Goal: Task Accomplishment & Management: Use online tool/utility

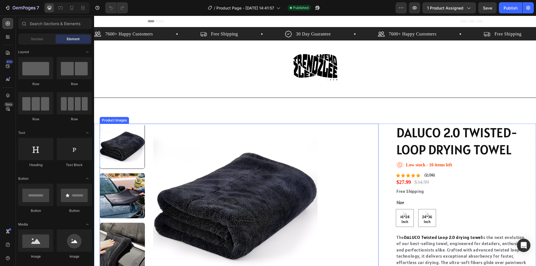
click at [211, 173] on img at bounding box center [235, 206] width 164 height 164
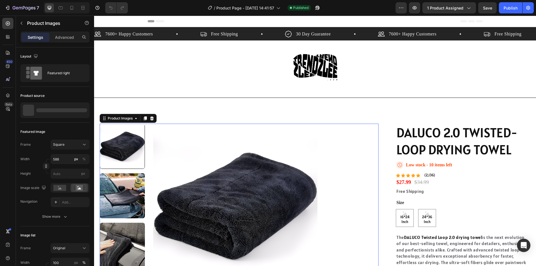
click at [171, 69] on div "Image Row" at bounding box center [315, 67] width 335 height 54
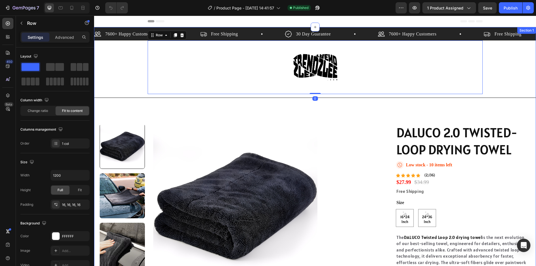
click at [253, 199] on img at bounding box center [235, 206] width 164 height 164
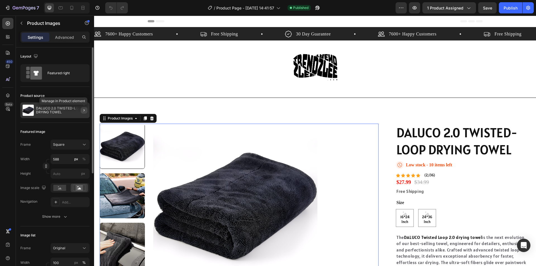
click at [86, 109] on icon "button" at bounding box center [84, 110] width 4 height 4
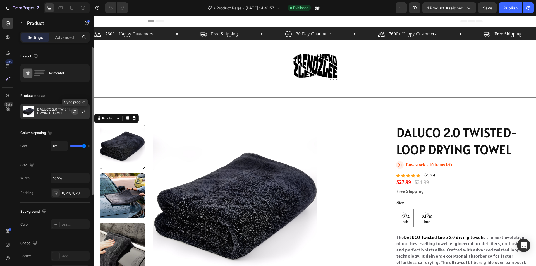
click at [75, 112] on icon "button" at bounding box center [74, 112] width 3 height 2
click at [321, 69] on img at bounding box center [315, 67] width 45 height 45
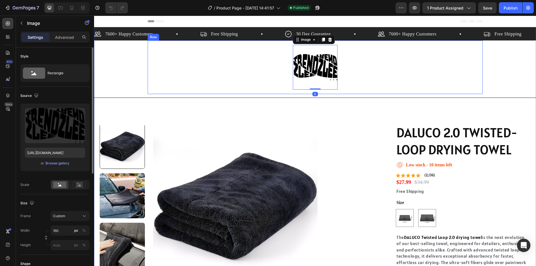
click at [406, 81] on div "Image 0 Row" at bounding box center [315, 67] width 335 height 54
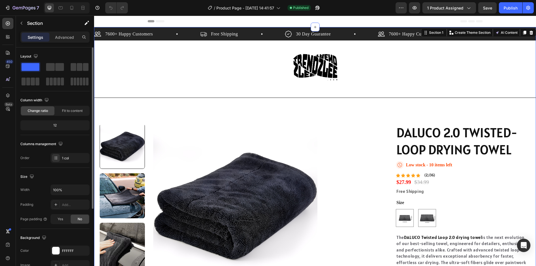
click at [492, 88] on div "7600+ Happy Customers Item List Free Shipping Item List 30 Day Guarantee Item L…" at bounding box center [315, 180] width 442 height 307
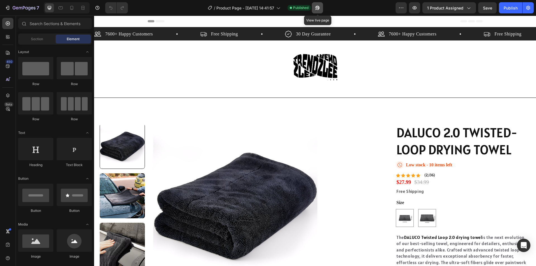
click at [320, 6] on icon "button" at bounding box center [317, 8] width 6 height 6
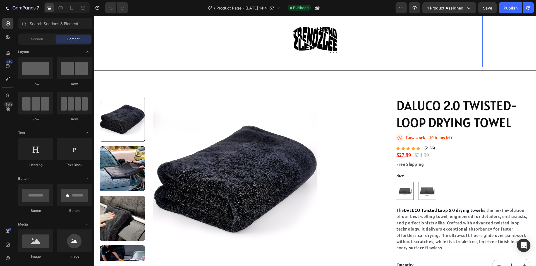
scroll to position [28, 0]
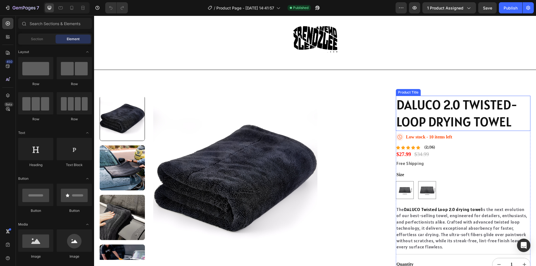
click at [448, 107] on h1 "DALUCO 2.0 TWISTED-LOOP DRYING TOWEL" at bounding box center [463, 113] width 134 height 35
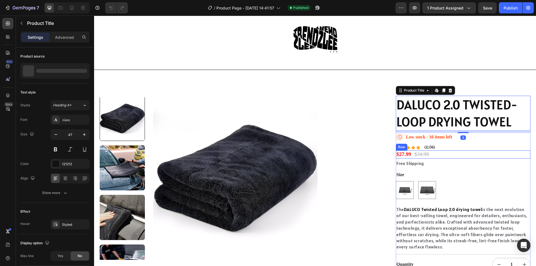
click at [470, 166] on p "Free Shipping" at bounding box center [462, 163] width 133 height 6
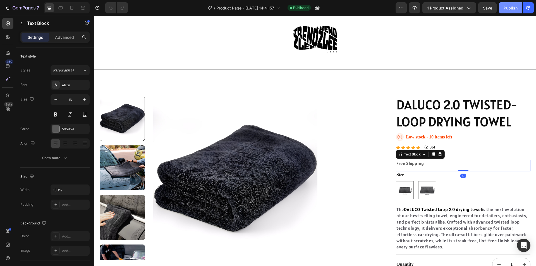
click at [509, 8] on div "Publish" at bounding box center [510, 8] width 14 height 6
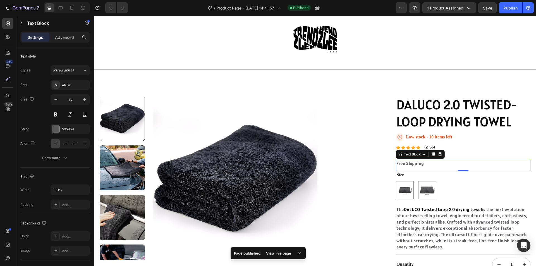
click at [275, 252] on div "View live page" at bounding box center [279, 253] width 32 height 8
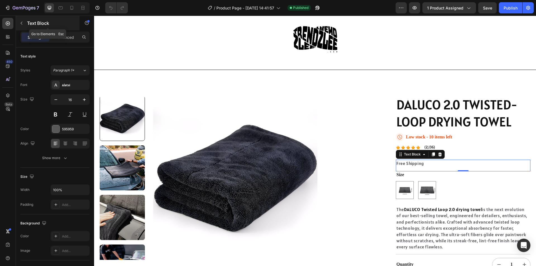
click at [24, 21] on button "button" at bounding box center [21, 23] width 9 height 9
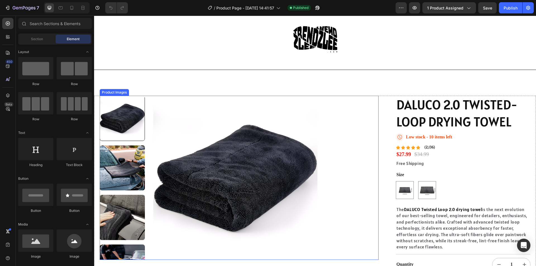
click at [282, 131] on img at bounding box center [235, 178] width 164 height 164
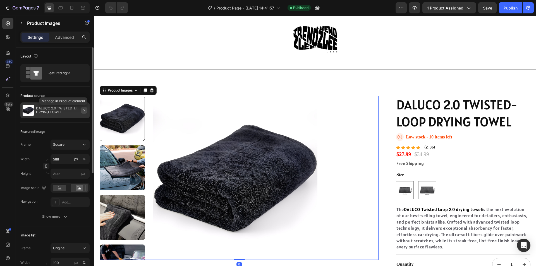
click at [85, 109] on icon "button" at bounding box center [84, 110] width 4 height 4
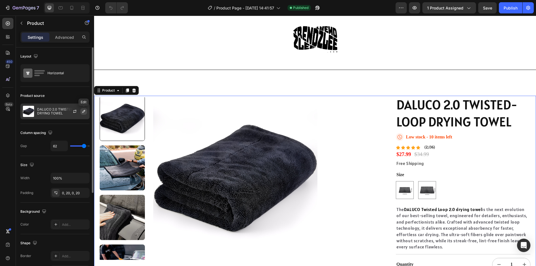
click at [81, 110] on icon "button" at bounding box center [83, 111] width 4 height 4
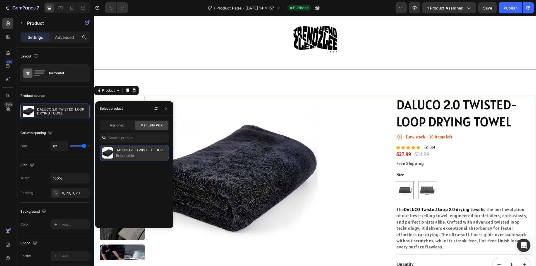
click at [164, 151] on p "DALUCO 2.0 TWISTED-LOOP DRYING TOWEL" at bounding box center [141, 150] width 51 height 6
click at [133, 153] on p "16 available" at bounding box center [141, 156] width 51 height 6
click at [117, 151] on p "DALUCO 2.0 TWISTED-LOOP DRYING TOWEL" at bounding box center [141, 150] width 51 height 6
click at [117, 129] on div "Assigned" at bounding box center [116, 125] width 33 height 9
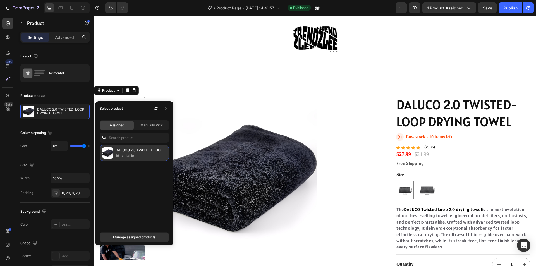
click at [129, 155] on p "16 available" at bounding box center [141, 156] width 51 height 6
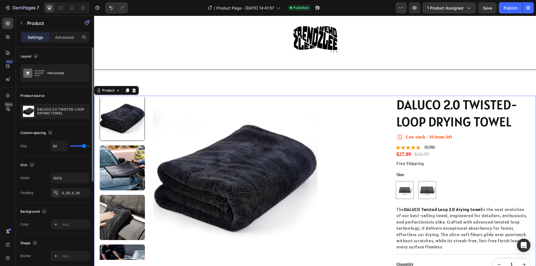
click at [81, 92] on div "Product source" at bounding box center [54, 95] width 69 height 9
click at [77, 111] on icon "button" at bounding box center [75, 111] width 4 height 4
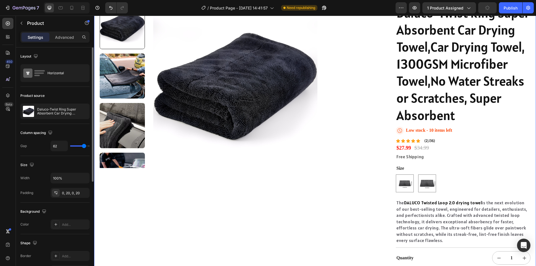
scroll to position [112, 0]
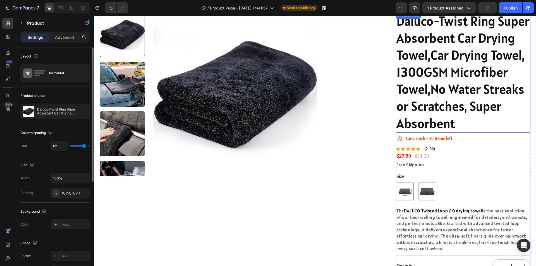
click at [416, 133] on h1 "Daluco-Twist Ring Super Absorbent Car Drying Towel,Car Drying Towel, 1300GSM Mi…" at bounding box center [463, 72] width 134 height 121
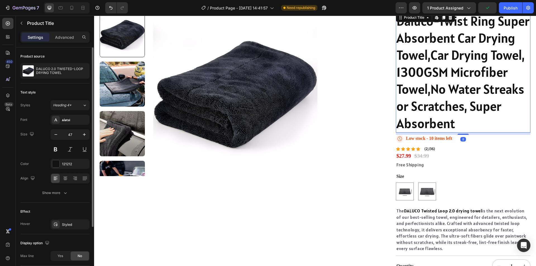
click at [416, 133] on h1 "Daluco-Twist Ring Super Absorbent Car Drying Towel,Car Drying Towel, 1300GSM Mi…" at bounding box center [463, 72] width 134 height 121
click at [448, 133] on h1 "Daluco-Twist Ring Super Absorbent Car Drying Towel,Car Drying Towel, 1300GSM Mi…" at bounding box center [463, 72] width 134 height 121
click at [449, 133] on h1 "Daluco-Twist Ring Super Absorbent Car Drying Towel,Car Drying Towel, 1300GSM Mi…" at bounding box center [463, 72] width 134 height 121
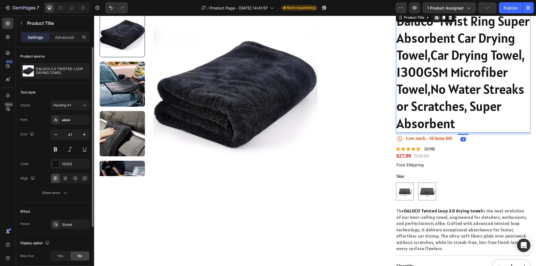
click at [449, 133] on h1 "Daluco-Twist Ring Super Absorbent Car Drying Towel,Car Drying Towel, 1300GSM Mi…" at bounding box center [463, 72] width 134 height 121
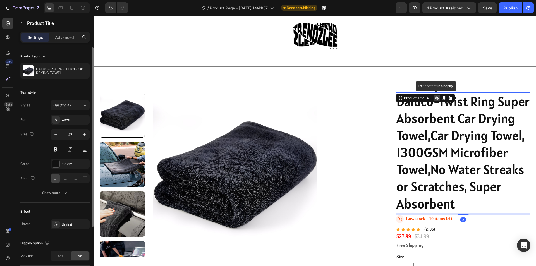
scroll to position [0, 0]
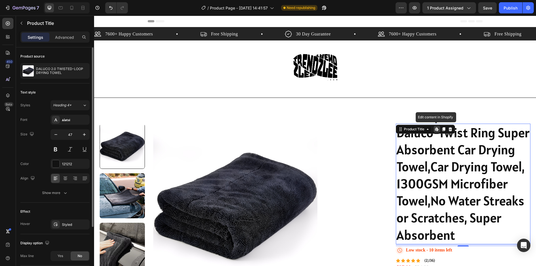
click at [452, 138] on h1 "Daluco-Twist Ring Super Absorbent Car Drying Towel,Car Drying Towel, 1300GSM Mi…" at bounding box center [463, 184] width 134 height 121
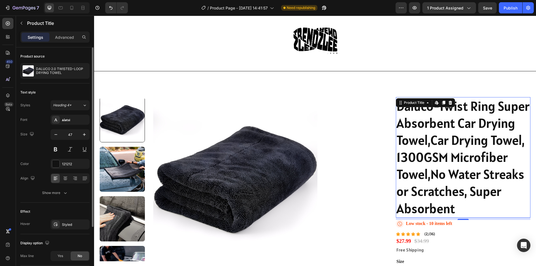
scroll to position [28, 0]
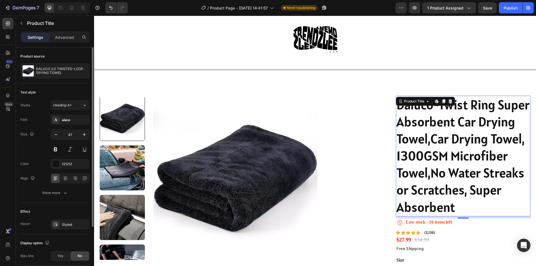
click at [441, 160] on h1 "Daluco-Twist Ring Super Absorbent Car Drying Towel,Car Drying Towel, 1300GSM Mi…" at bounding box center [463, 156] width 134 height 121
click at [23, 21] on button "button" at bounding box center [21, 23] width 9 height 9
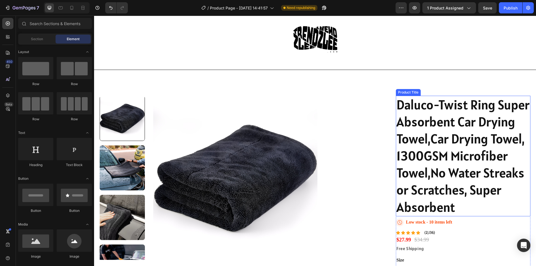
click at [450, 194] on h1 "Daluco-Twist Ring Super Absorbent Car Drying Towel,Car Drying Towel, 1300GSM Mi…" at bounding box center [463, 156] width 134 height 121
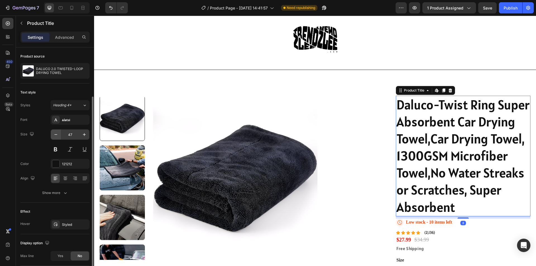
scroll to position [71, 0]
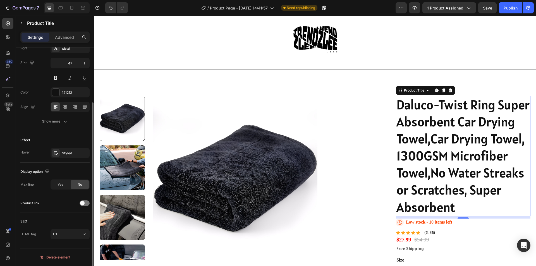
click at [456, 171] on h1 "Daluco-Twist Ring Super Absorbent Car Drying Towel,Car Drying Towel, 1300GSM Mi…" at bounding box center [463, 156] width 134 height 121
drag, startPoint x: 457, startPoint y: 230, endPoint x: 452, endPoint y: 224, distance: 7.6
click at [456, 216] on h1 "Daluco-Twist Ring Super Absorbent Car Drying Towel,Car Drying Towel, 1300GSM Mi…" at bounding box center [463, 156] width 134 height 121
click at [452, 216] on h1 "Daluco-Twist Ring Super Absorbent Car Drying Towel,Car Drying Towel, 1300GSM Mi…" at bounding box center [463, 156] width 134 height 121
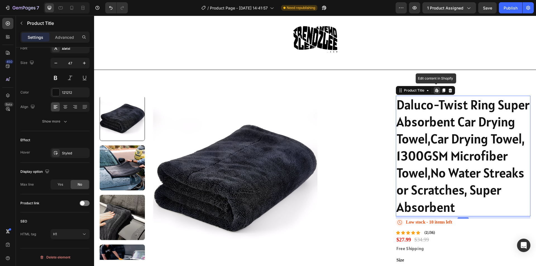
click at [448, 216] on h1 "Daluco-Twist Ring Super Absorbent Car Drying Towel,Car Drying Towel, 1300GSM Mi…" at bounding box center [463, 156] width 134 height 121
click at [447, 216] on h1 "Daluco-Twist Ring Super Absorbent Car Drying Towel,Car Drying Towel, 1300GSM Mi…" at bounding box center [463, 156] width 134 height 121
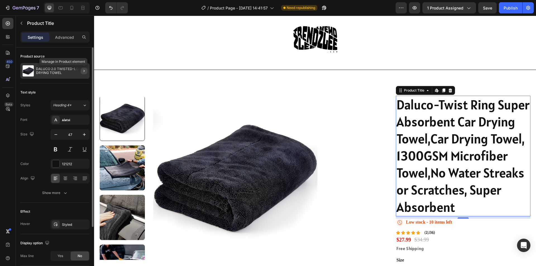
click at [84, 71] on icon "button" at bounding box center [83, 71] width 1 height 2
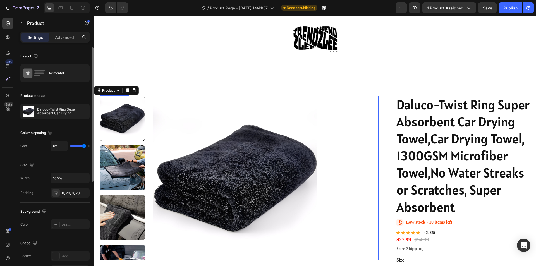
click at [195, 164] on img at bounding box center [235, 178] width 164 height 164
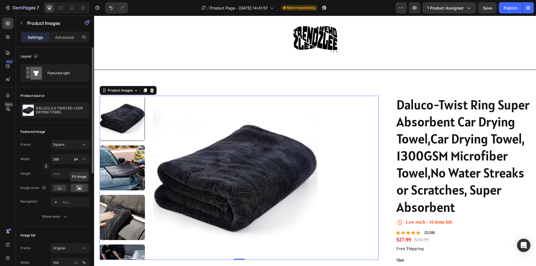
click at [77, 187] on rect at bounding box center [79, 188] width 7 height 6
click at [60, 188] on rect at bounding box center [59, 188] width 13 height 6
click at [78, 191] on div at bounding box center [79, 188] width 17 height 8
click at [81, 186] on rect at bounding box center [79, 188] width 7 height 6
click at [64, 192] on div at bounding box center [70, 187] width 39 height 9
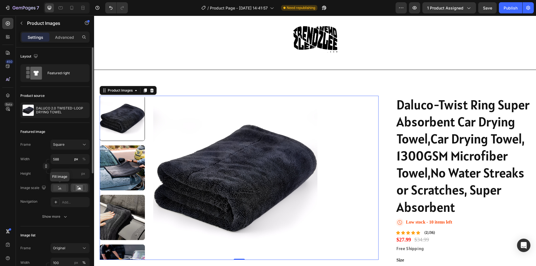
click at [63, 189] on rect at bounding box center [59, 188] width 13 height 6
click at [196, 181] on img at bounding box center [235, 178] width 164 height 164
click at [85, 147] on icon at bounding box center [84, 145] width 6 height 6
click at [77, 197] on div "Custom 98:121" at bounding box center [65, 200] width 45 height 10
type input "726"
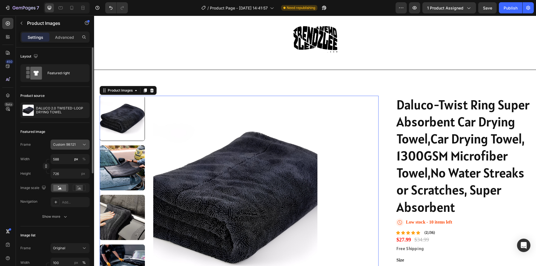
click at [85, 145] on icon at bounding box center [84, 145] width 6 height 6
click at [77, 188] on div "Original" at bounding box center [69, 189] width 32 height 5
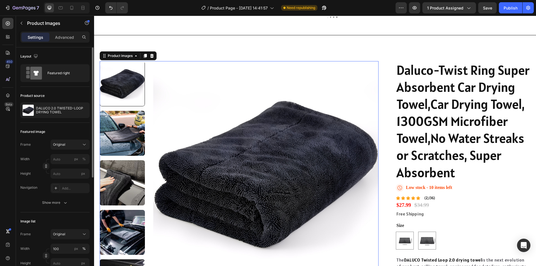
scroll to position [56, 0]
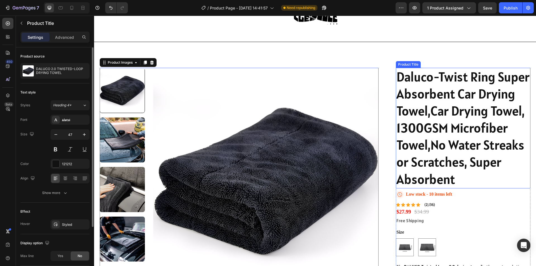
click at [436, 129] on h1 "Daluco-Twist Ring Super Absorbent Car Drying Towel,Car Drying Towel, 1300GSM Mi…" at bounding box center [463, 128] width 134 height 121
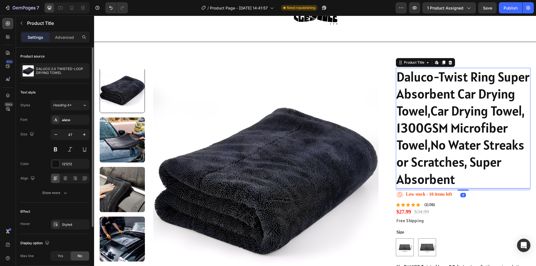
click at [436, 129] on h1 "Daluco-Twist Ring Super Absorbent Car Drying Towel,Car Drying Towel, 1300GSM Mi…" at bounding box center [463, 128] width 134 height 121
click at [455, 188] on h1 "Daluco-Twist Ring Super Absorbent Car Drying Towel,Car Drying Towel, 1300GSM Mi…" at bounding box center [463, 128] width 134 height 121
click at [451, 188] on h1 "Daluco-Twist Ring Super Absorbent Car Drying Towel,Car Drying Towel, 1300GSM Mi…" at bounding box center [463, 128] width 134 height 121
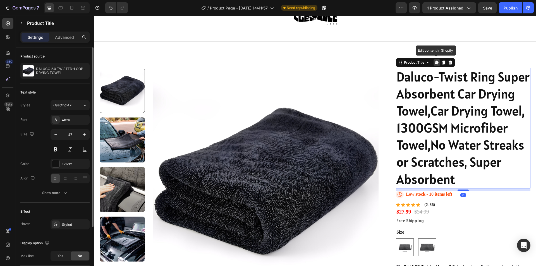
click at [450, 188] on h1 "Daluco-Twist Ring Super Absorbent Car Drying Towel,Car Drying Towel, 1300GSM Mi…" at bounding box center [463, 128] width 134 height 121
click at [409, 66] on div "Product Title Edit content in Shopify" at bounding box center [425, 62] width 59 height 9
click at [412, 64] on div "Product Title" at bounding box center [414, 62] width 23 height 5
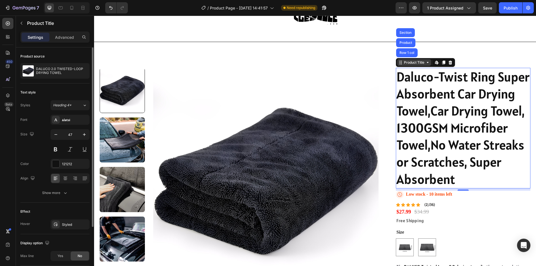
click at [427, 63] on icon at bounding box center [428, 62] width 2 height 1
click at [426, 65] on div "Product Title" at bounding box center [414, 62] width 34 height 7
click at [438, 121] on h1 "Daluco-Twist Ring Super Absorbent Car Drying Towel,Car Drying Towel, 1300GSM Mi…" at bounding box center [463, 128] width 134 height 121
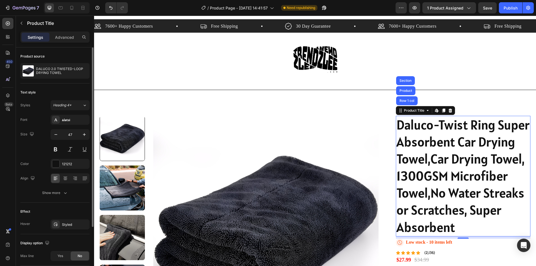
scroll to position [0, 0]
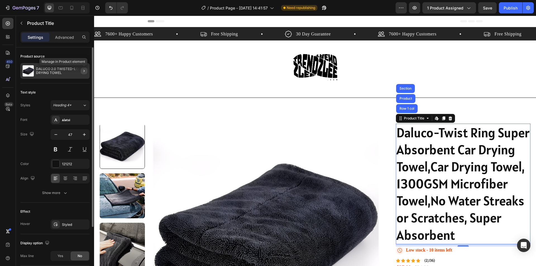
click at [84, 69] on icon "button" at bounding box center [84, 71] width 4 height 4
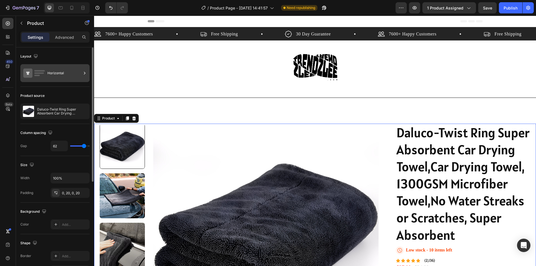
click at [84, 73] on icon at bounding box center [85, 73] width 6 height 6
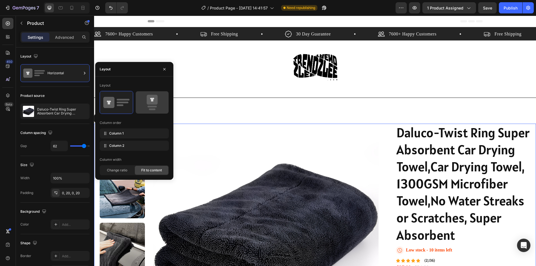
click at [154, 102] on icon at bounding box center [151, 100] width 11 height 10
type input "0"
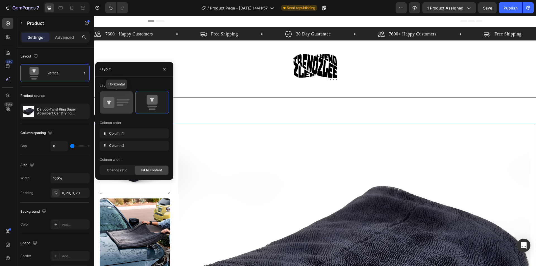
click at [100, 97] on div at bounding box center [116, 102] width 33 height 22
type input "62"
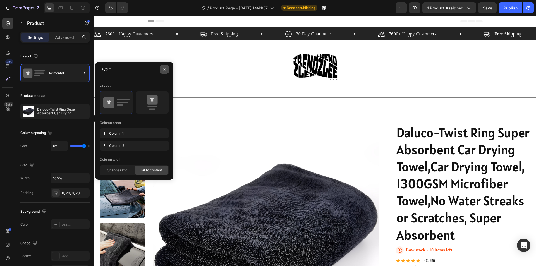
click at [165, 70] on icon "button" at bounding box center [164, 69] width 4 height 4
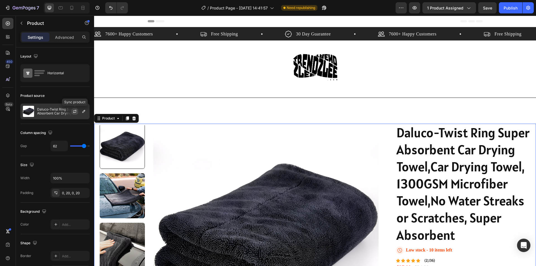
click at [74, 110] on icon "button" at bounding box center [75, 111] width 4 height 4
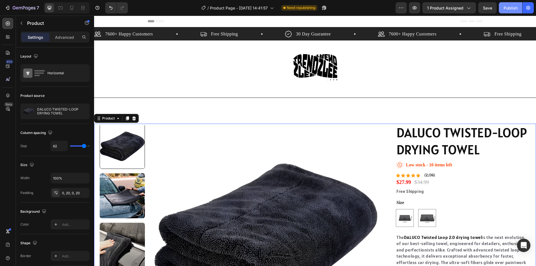
click at [506, 6] on div "Publish" at bounding box center [510, 8] width 14 height 6
click at [483, 7] on span "Save" at bounding box center [487, 8] width 9 height 5
click at [193, 140] on img at bounding box center [265, 236] width 225 height 225
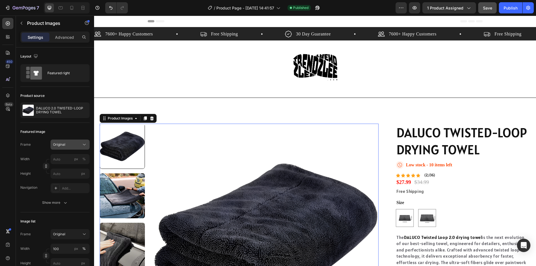
click at [83, 145] on icon at bounding box center [84, 145] width 6 height 6
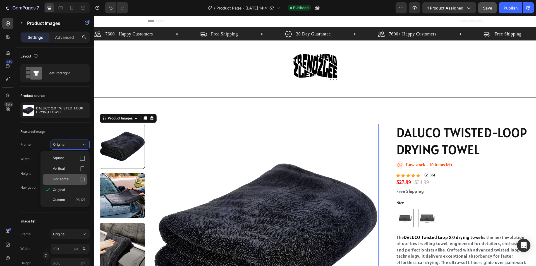
click at [77, 178] on div "Horizontal" at bounding box center [69, 180] width 32 height 6
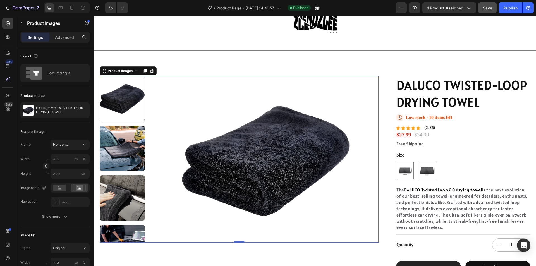
scroll to position [56, 0]
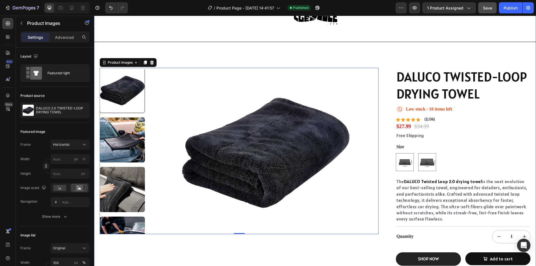
click at [121, 51] on div "7600+ Happy Customers Item List Free Shipping Item List 30 Day Guarantee Item L…" at bounding box center [315, 124] width 442 height 307
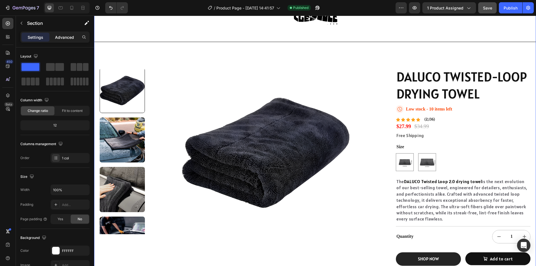
click at [65, 38] on p "Advanced" at bounding box center [64, 37] width 19 height 6
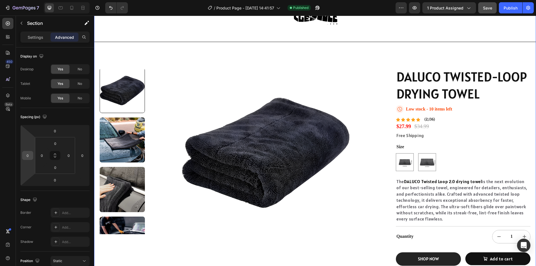
click at [31, 157] on input "0" at bounding box center [27, 155] width 8 height 8
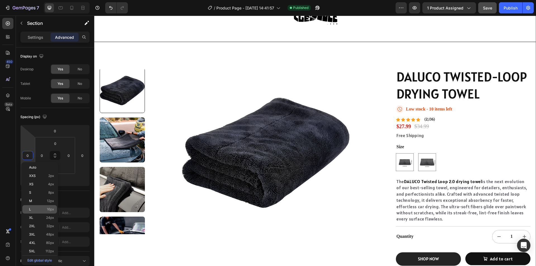
click at [43, 207] on div "L 16px" at bounding box center [39, 209] width 35 height 8
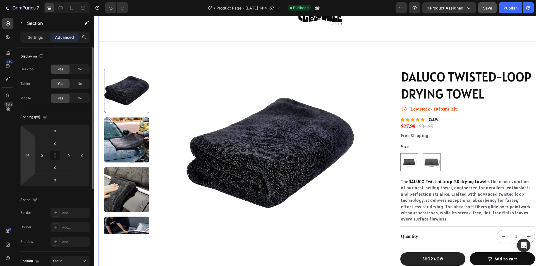
click at [32, 0] on html "7 / Product Page - [DATE] 14:41:57 Published Preview 1 product assigned Save Pu…" at bounding box center [268, 0] width 536 height 0
click at [26, 154] on input "16" at bounding box center [27, 155] width 8 height 8
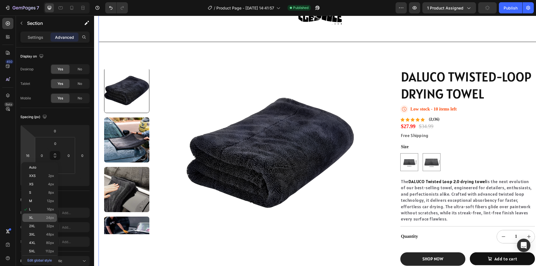
click at [41, 218] on p "XL 24px" at bounding box center [41, 218] width 25 height 4
type input "24"
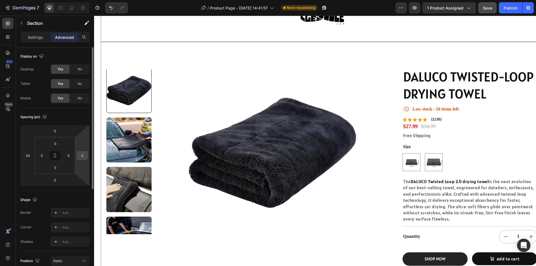
click at [83, 152] on input "0" at bounding box center [82, 155] width 8 height 8
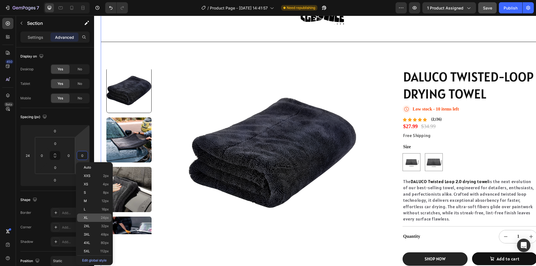
click at [101, 217] on span "24px" at bounding box center [105, 218] width 8 height 4
type input "24"
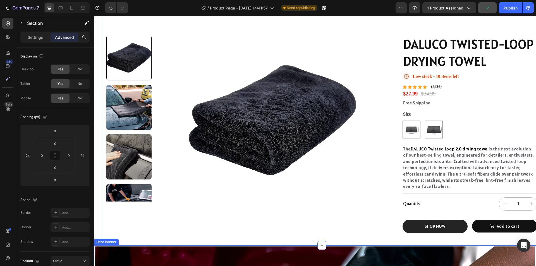
scroll to position [28, 0]
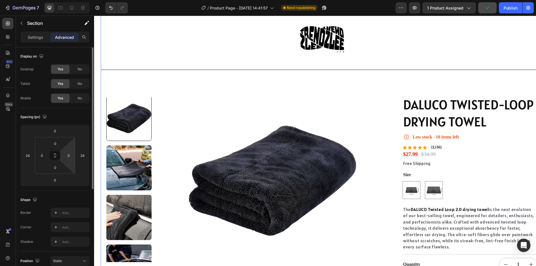
click at [71, 0] on html "7 / Product Page - [DATE] 14:41:57 Need republishing Preview 1 product assigned…" at bounding box center [268, 0] width 536 height 0
click at [67, 155] on input "0" at bounding box center [68, 155] width 8 height 8
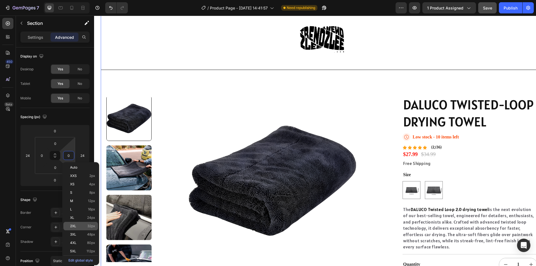
click at [82, 227] on p "2XL 32px" at bounding box center [82, 226] width 25 height 4
type input "32"
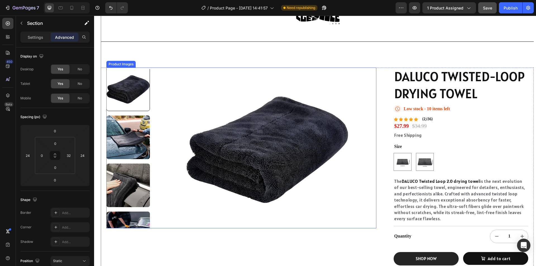
scroll to position [56, 0]
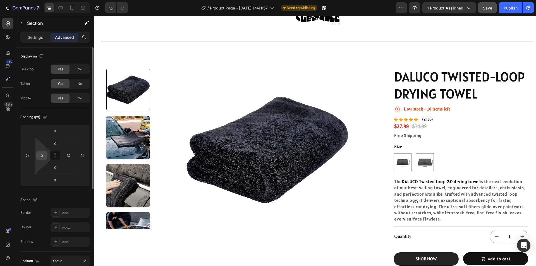
click at [43, 156] on input "0" at bounding box center [42, 155] width 8 height 8
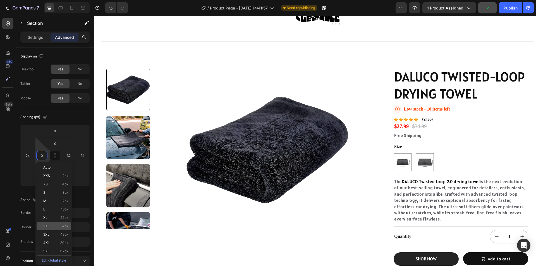
click at [59, 227] on p "2XL 32px" at bounding box center [55, 226] width 25 height 4
type input "32"
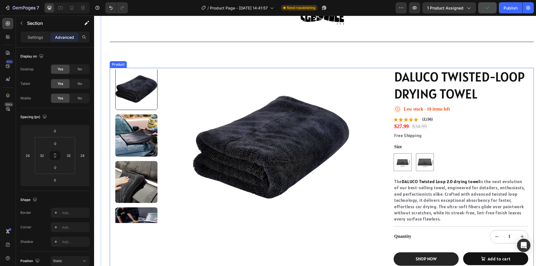
click at [294, 235] on div "Product Images" at bounding box center [245, 168] width 261 height 201
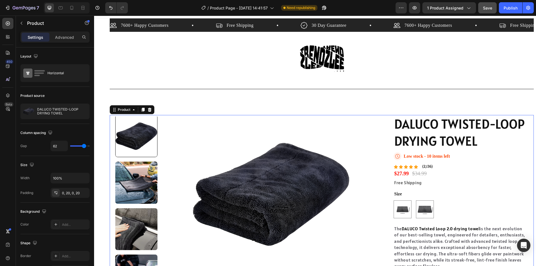
scroll to position [0, 0]
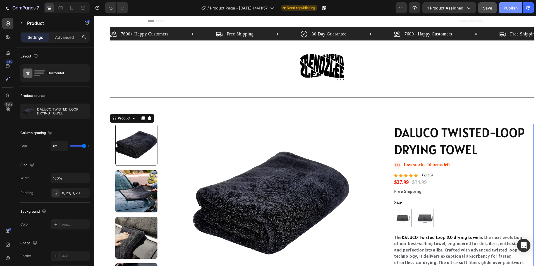
click at [512, 6] on div "Publish" at bounding box center [510, 8] width 14 height 6
click at [130, 138] on div at bounding box center [136, 145] width 42 height 42
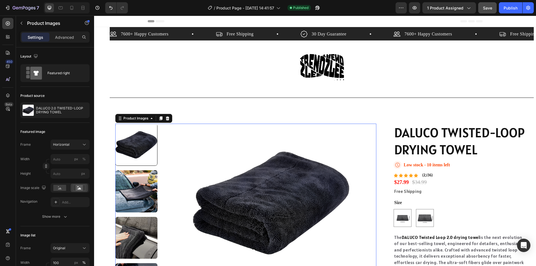
click at [142, 192] on img at bounding box center [136, 191] width 42 height 42
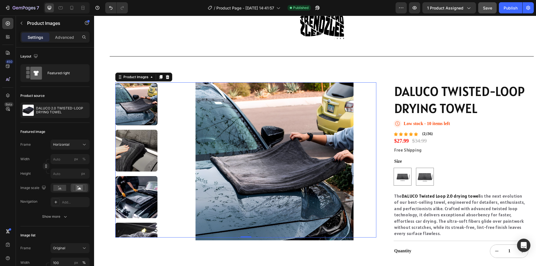
scroll to position [56, 0]
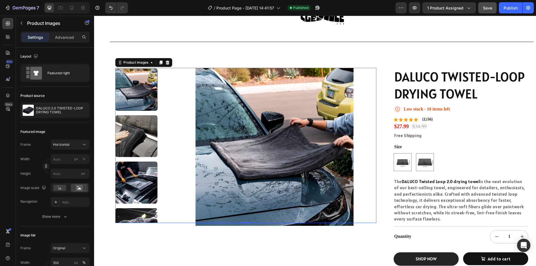
click at [221, 142] on img at bounding box center [274, 147] width 210 height 158
click at [81, 144] on div "Horizontal" at bounding box center [70, 145] width 34 height 6
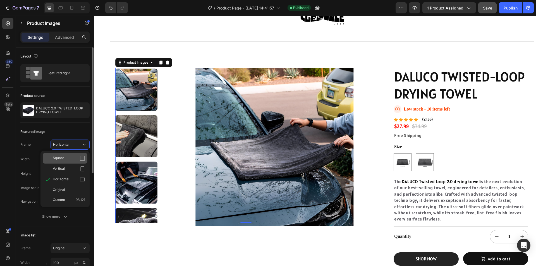
click at [82, 159] on icon at bounding box center [83, 158] width 6 height 6
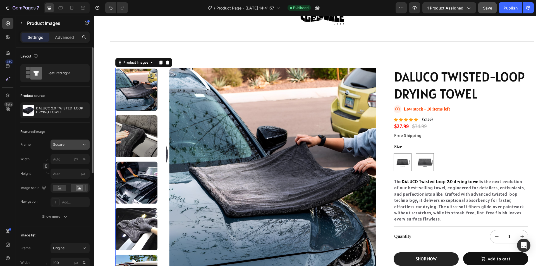
click at [84, 145] on icon at bounding box center [84, 145] width 6 height 6
click at [78, 177] on div "Horizontal" at bounding box center [69, 180] width 32 height 6
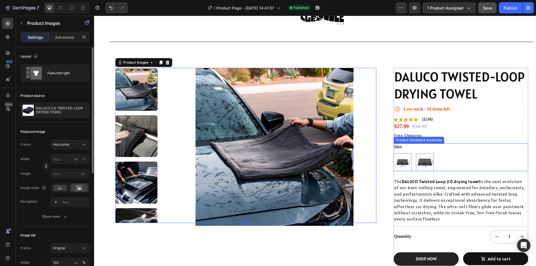
click at [503, 124] on div "$27.99 Product Price Product Price $34.99 Product Price Product Price Row" at bounding box center [460, 127] width 134 height 8
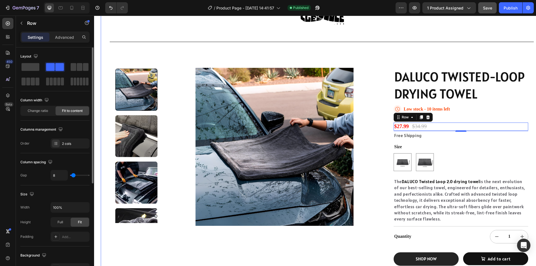
click at [169, 52] on div "7600+ Happy Customers Item List Free Shipping Item List 30 Day Guarantee Item L…" at bounding box center [322, 124] width 424 height 307
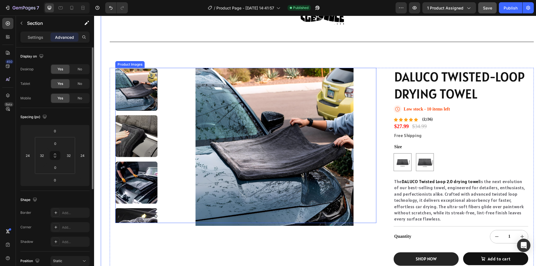
click at [234, 99] on img at bounding box center [274, 147] width 210 height 158
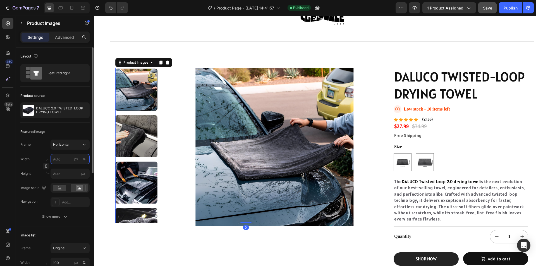
click at [61, 159] on input "px %" at bounding box center [70, 159] width 39 height 10
click at [65, 35] on p "Advanced" at bounding box center [64, 37] width 19 height 6
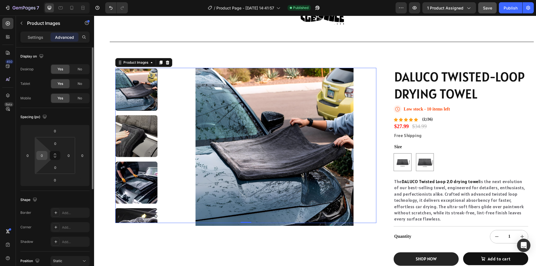
click at [42, 156] on input "0" at bounding box center [42, 155] width 8 height 8
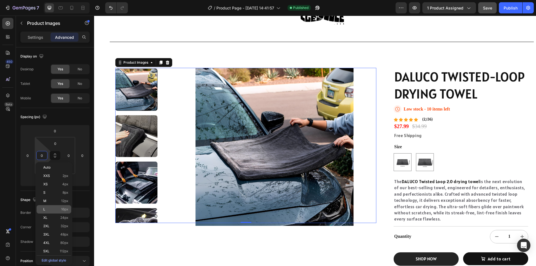
click at [54, 209] on p "L 16px" at bounding box center [55, 209] width 25 height 4
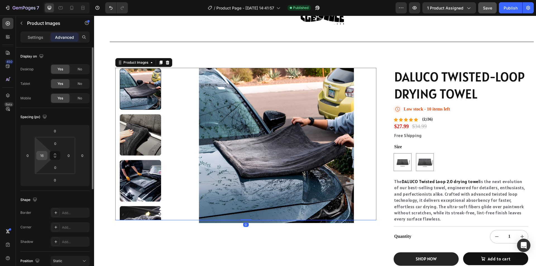
click at [45, 158] on input "16" at bounding box center [42, 155] width 8 height 8
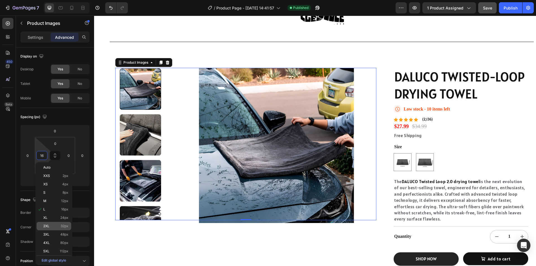
click at [51, 222] on div "2XL 32px" at bounding box center [54, 226] width 35 height 8
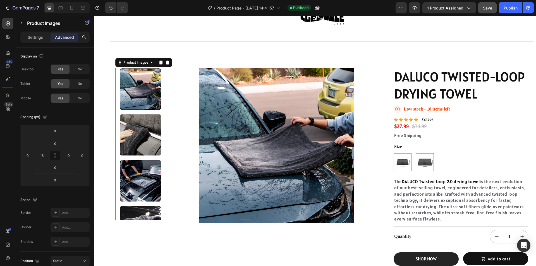
type input "32"
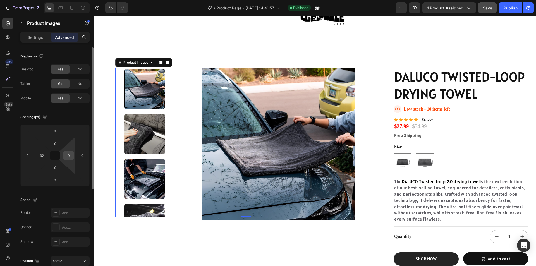
click at [69, 156] on input "0" at bounding box center [68, 155] width 8 height 8
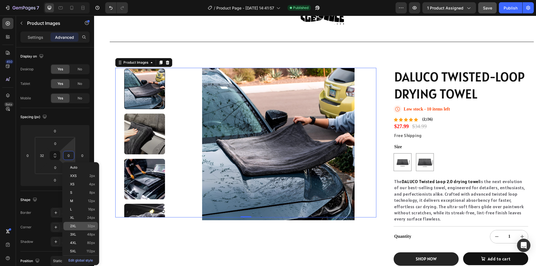
click at [77, 225] on p "2XL 32px" at bounding box center [82, 226] width 25 height 4
type input "32"
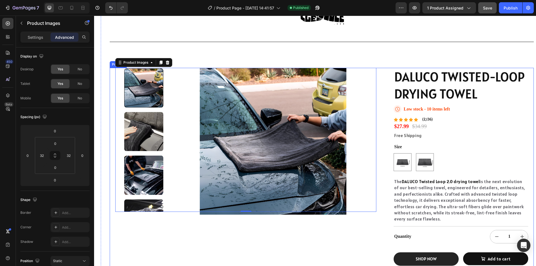
click at [240, 247] on div "Product Images 0" at bounding box center [245, 168] width 261 height 201
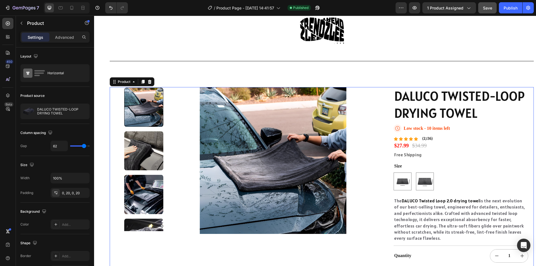
scroll to position [0, 0]
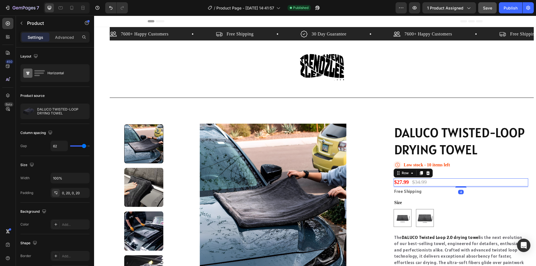
click at [481, 182] on div "$27.99 Product Price Product Price $34.99 Product Price Product Price Row 4" at bounding box center [460, 182] width 134 height 8
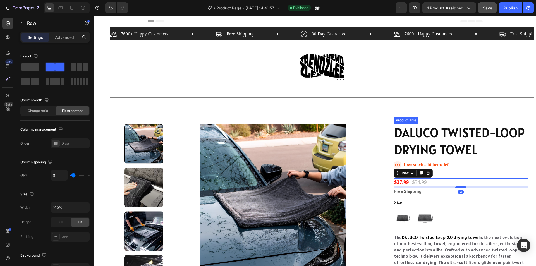
click at [481, 141] on h1 "DALUCO TWISTED-LOOP DRYING TOWEL" at bounding box center [460, 141] width 134 height 35
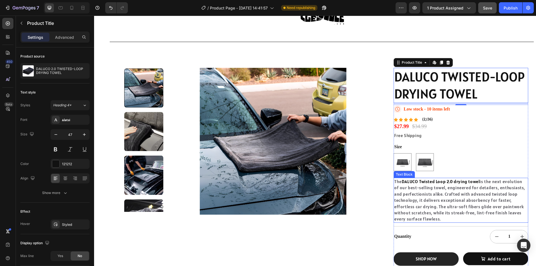
scroll to position [84, 0]
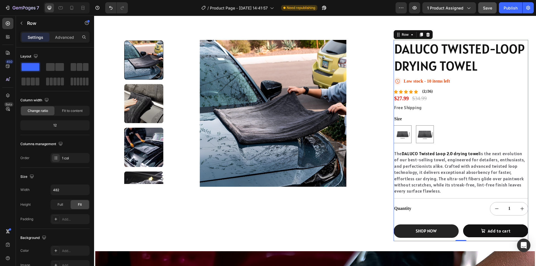
click at [489, 222] on div "DALUCO TWISTED-LOOP DRYING TOWEL Product Title Icon Low stock - 10 items left S…" at bounding box center [460, 140] width 134 height 201
click at [68, 36] on p "Advanced" at bounding box center [64, 37] width 19 height 6
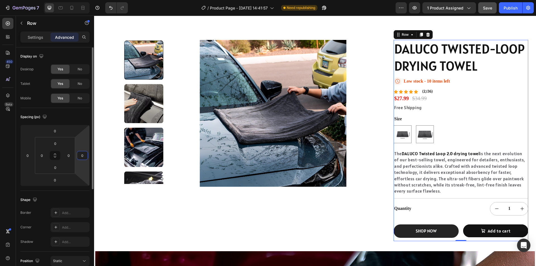
click at [81, 158] on input "0" at bounding box center [82, 155] width 8 height 8
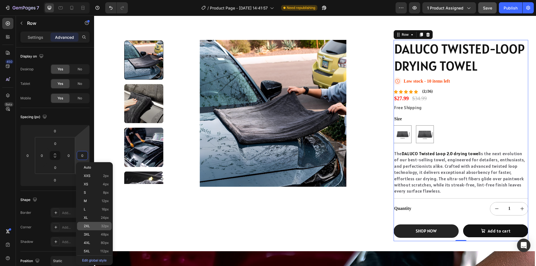
click at [102, 225] on span "32px" at bounding box center [105, 226] width 8 height 4
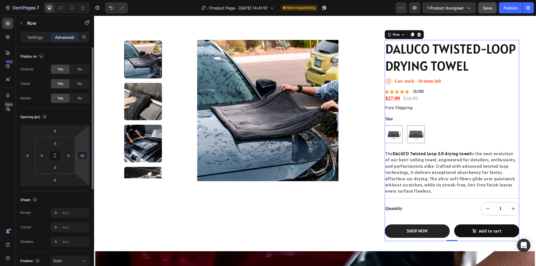
click at [82, 153] on input "32" at bounding box center [82, 155] width 8 height 8
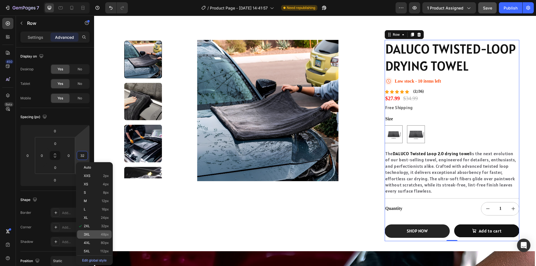
click at [103, 236] on span "48px" at bounding box center [105, 234] width 8 height 4
type input "48"
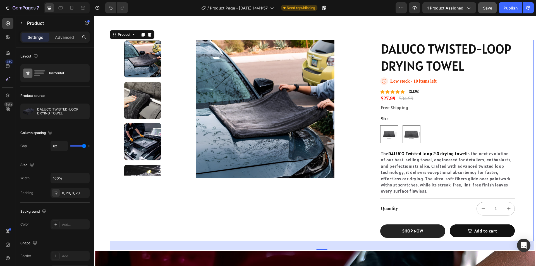
click at [271, 230] on div "Product Images" at bounding box center [239, 140] width 248 height 201
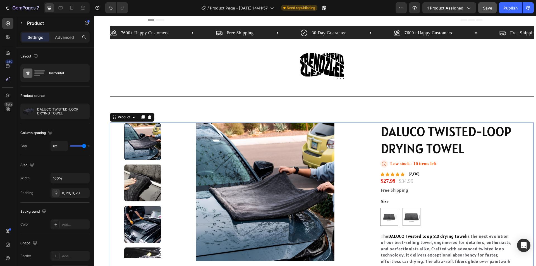
scroll to position [0, 0]
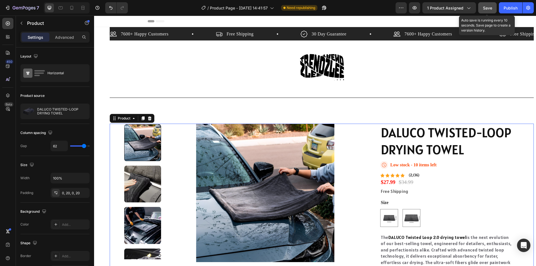
click at [489, 7] on span "Save" at bounding box center [487, 8] width 9 height 5
click at [514, 6] on div "Publish" at bounding box center [510, 8] width 14 height 6
click at [522, 142] on div "DALUCO TWISTED-LOOP DRYING TOWEL Product Title Icon Low stock - 10 items left S…" at bounding box center [454, 224] width 148 height 201
click at [63, 34] on p "Advanced" at bounding box center [64, 37] width 19 height 6
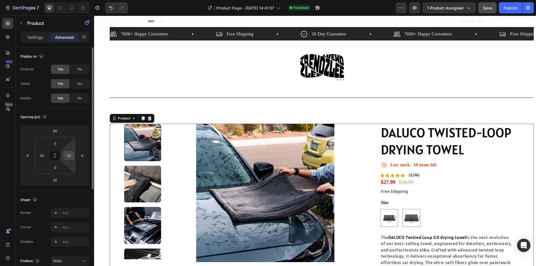
click at [69, 158] on input "20" at bounding box center [68, 155] width 8 height 8
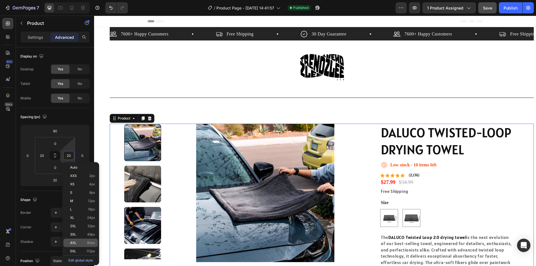
click at [83, 244] on p "4XL 80px" at bounding box center [82, 243] width 25 height 4
type input "80"
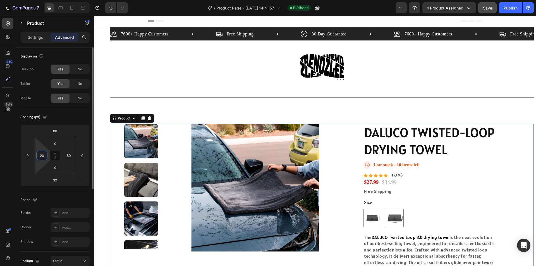
click at [44, 156] on input "20" at bounding box center [42, 155] width 8 height 8
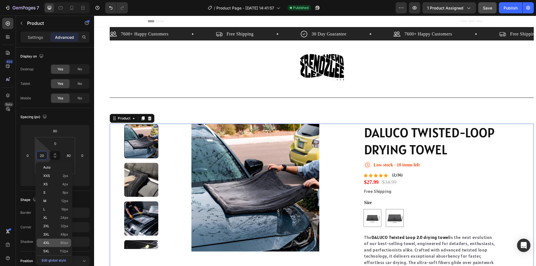
click at [59, 245] on div "4XL 80px" at bounding box center [54, 243] width 35 height 8
type input "80"
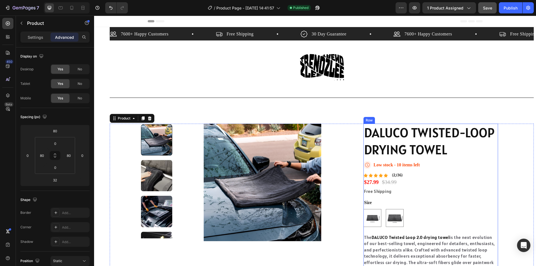
click at [516, 182] on div "Product Images DALUCO TWISTED-LOOP DRYING TOWEL Product Title Icon Low stock - …" at bounding box center [322, 224] width 424 height 201
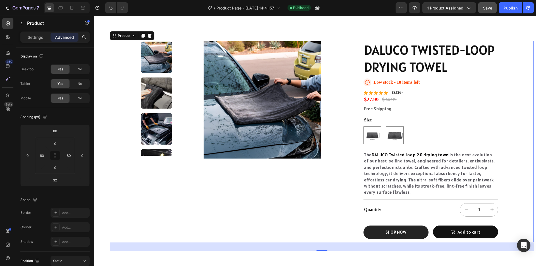
scroll to position [84, 0]
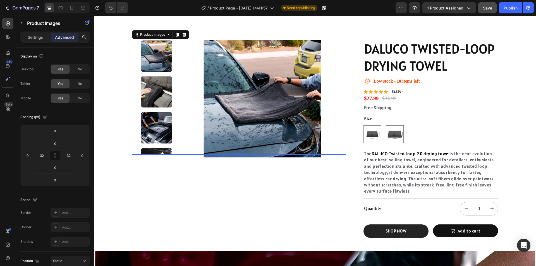
click at [261, 109] on img at bounding box center [262, 98] width 157 height 117
click at [279, 115] on img at bounding box center [262, 98] width 157 height 117
click at [160, 129] on img at bounding box center [156, 127] width 31 height 31
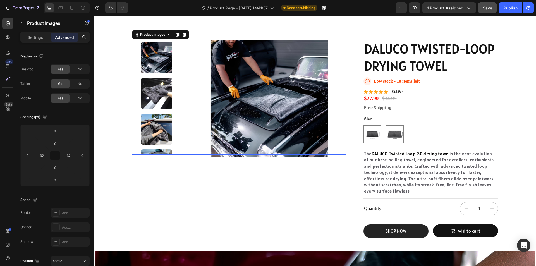
click at [257, 131] on img at bounding box center [269, 98] width 157 height 117
click at [58, 143] on input "0" at bounding box center [55, 143] width 11 height 8
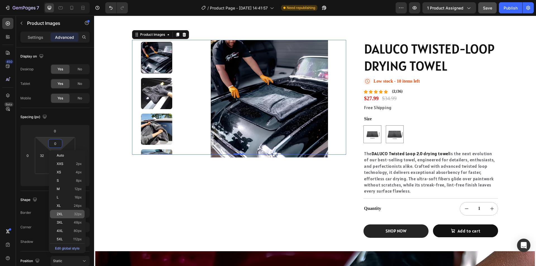
click at [69, 213] on p "2XL 32px" at bounding box center [69, 214] width 25 height 4
type input "32"
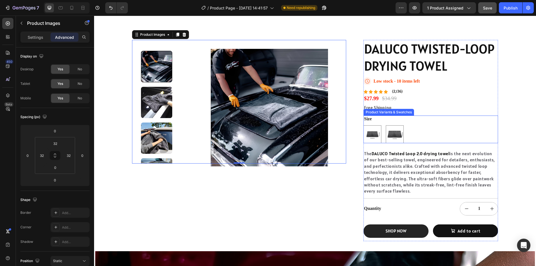
click at [506, 122] on div "DALUCO TWISTED-LOOP DRYING TOWEL Product Title Icon Low stock - 10 items left S…" at bounding box center [437, 140] width 148 height 201
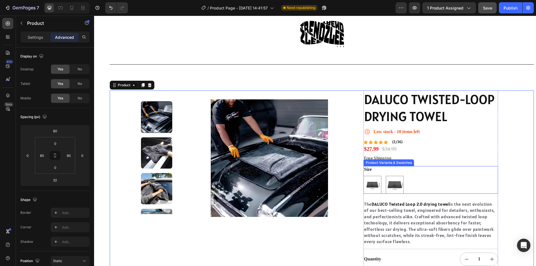
scroll to position [28, 0]
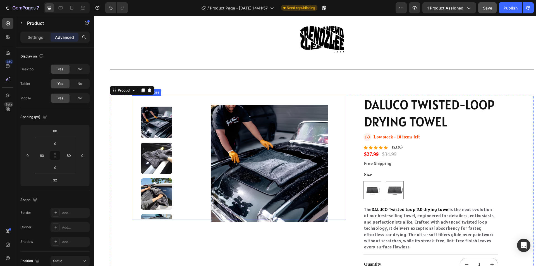
click at [314, 93] on div "7600+ Happy Customers Item List Free Shipping Item List 30 Day Guarantee Item L…" at bounding box center [322, 152] width 424 height 307
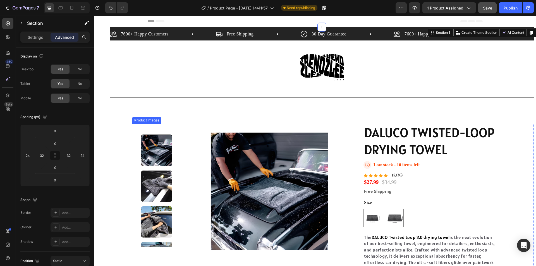
click at [160, 148] on div at bounding box center [156, 149] width 31 height 31
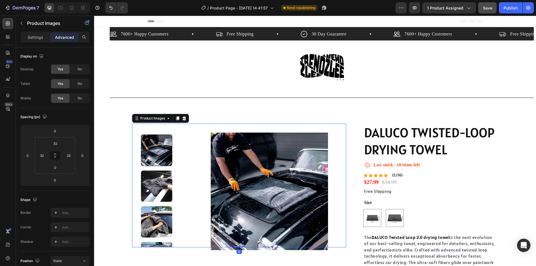
click at [159, 184] on img at bounding box center [156, 185] width 31 height 31
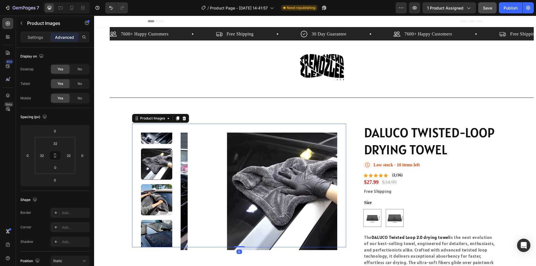
click at [159, 184] on img at bounding box center [156, 199] width 31 height 31
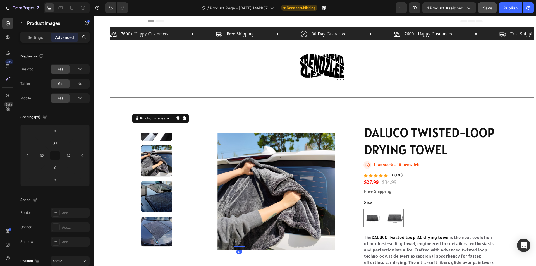
click at [159, 184] on img at bounding box center [156, 196] width 31 height 31
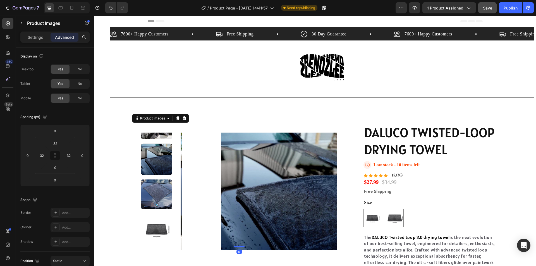
click at [159, 184] on img at bounding box center [156, 194] width 31 height 30
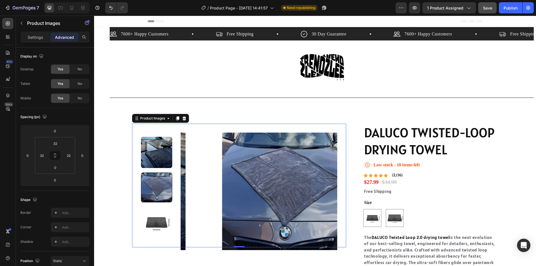
click at [159, 184] on div at bounding box center [156, 187] width 31 height 30
click at [160, 207] on img at bounding box center [156, 222] width 31 height 31
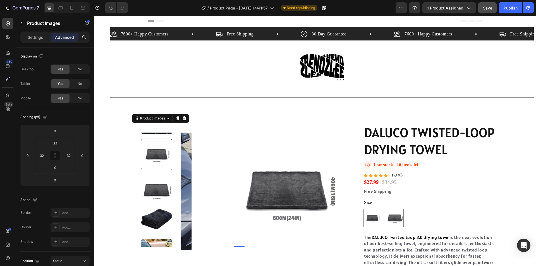
click at [160, 208] on img at bounding box center [156, 218] width 31 height 31
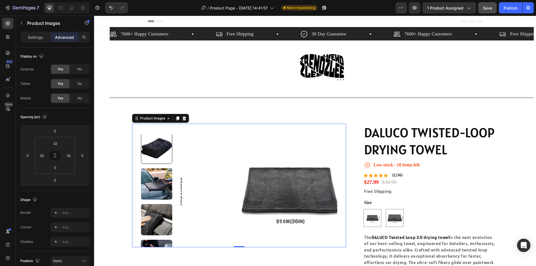
click at [154, 146] on div at bounding box center [156, 148] width 31 height 31
click at [165, 172] on img at bounding box center [156, 183] width 31 height 31
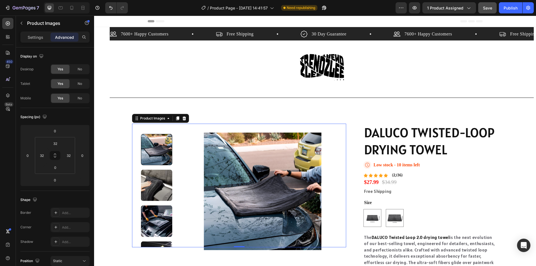
click at [165, 172] on img at bounding box center [156, 185] width 31 height 31
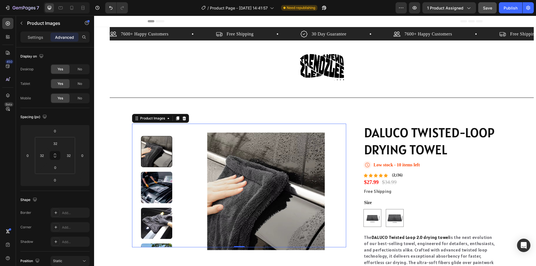
click at [165, 172] on img at bounding box center [156, 187] width 31 height 31
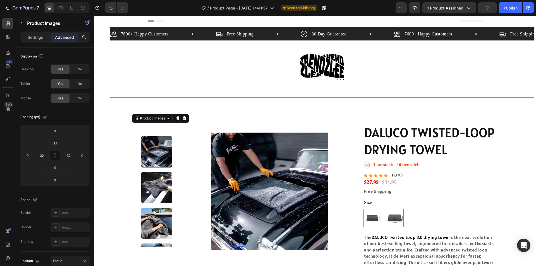
click at [165, 172] on div at bounding box center [156, 190] width 31 height 115
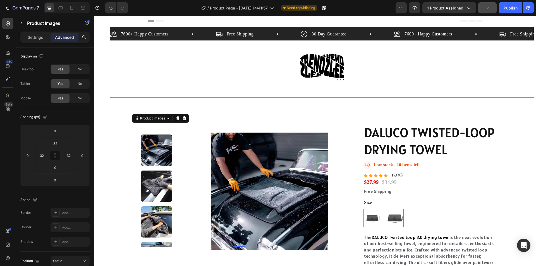
click at [165, 172] on img at bounding box center [156, 185] width 31 height 31
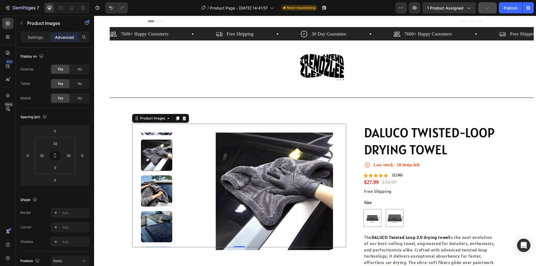
click at [165, 175] on img at bounding box center [156, 190] width 31 height 31
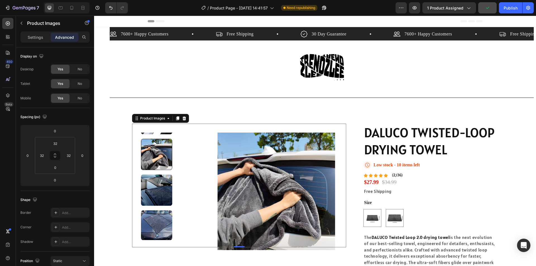
click at [165, 174] on img at bounding box center [156, 189] width 31 height 31
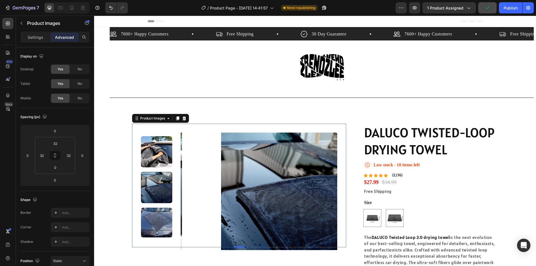
click at [165, 172] on div at bounding box center [156, 190] width 31 height 115
click at [165, 172] on div at bounding box center [156, 187] width 31 height 31
click at [160, 186] on div at bounding box center [156, 187] width 31 height 31
click at [157, 214] on img at bounding box center [156, 223] width 31 height 30
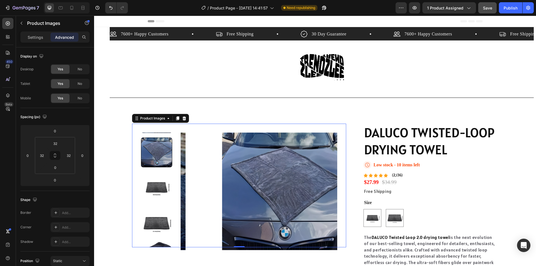
click at [157, 181] on img at bounding box center [156, 187] width 31 height 31
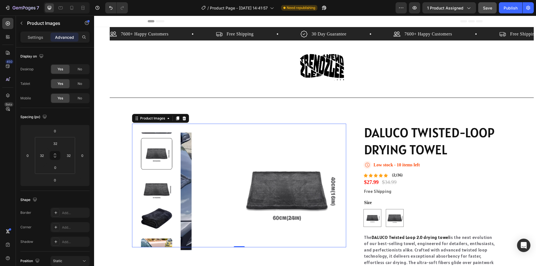
click at [157, 181] on img at bounding box center [156, 189] width 31 height 31
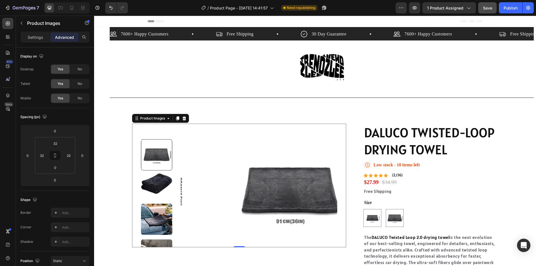
click at [157, 181] on img at bounding box center [156, 183] width 31 height 31
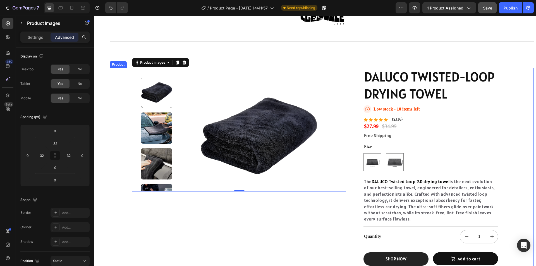
click at [523, 109] on div "Product Images 0 DALUCO TWISTED-LOOP DRYING TOWEL Product Title Icon Low stock …" at bounding box center [322, 168] width 424 height 201
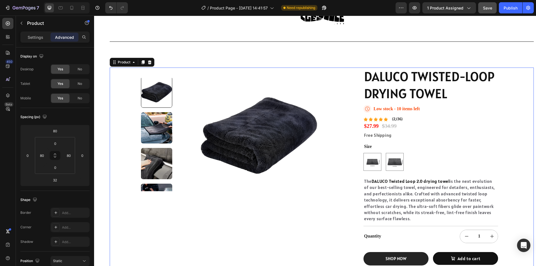
scroll to position [56, 0]
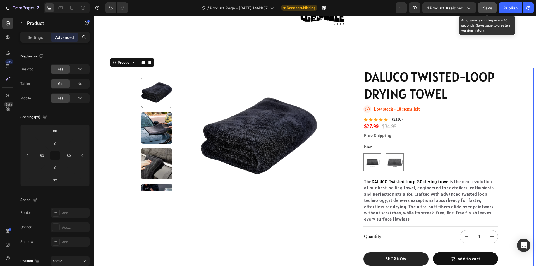
click at [490, 8] on span "Save" at bounding box center [487, 8] width 9 height 5
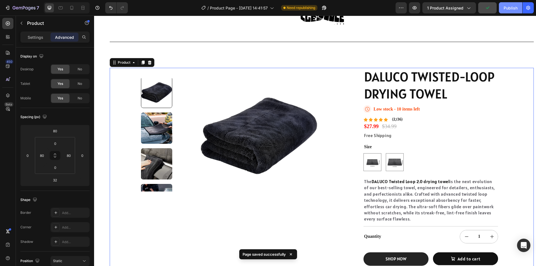
click at [515, 8] on div "Publish" at bounding box center [510, 8] width 14 height 6
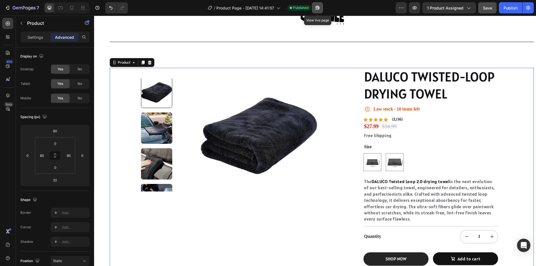
click at [316, 8] on icon "button" at bounding box center [317, 8] width 6 height 6
